Goal: Task Accomplishment & Management: Manage account settings

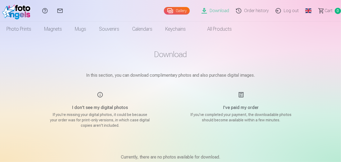
click at [293, 10] on link "Log out" at bounding box center [288, 11] width 30 height 22
